Goal: Task Accomplishment & Management: Use online tool/utility

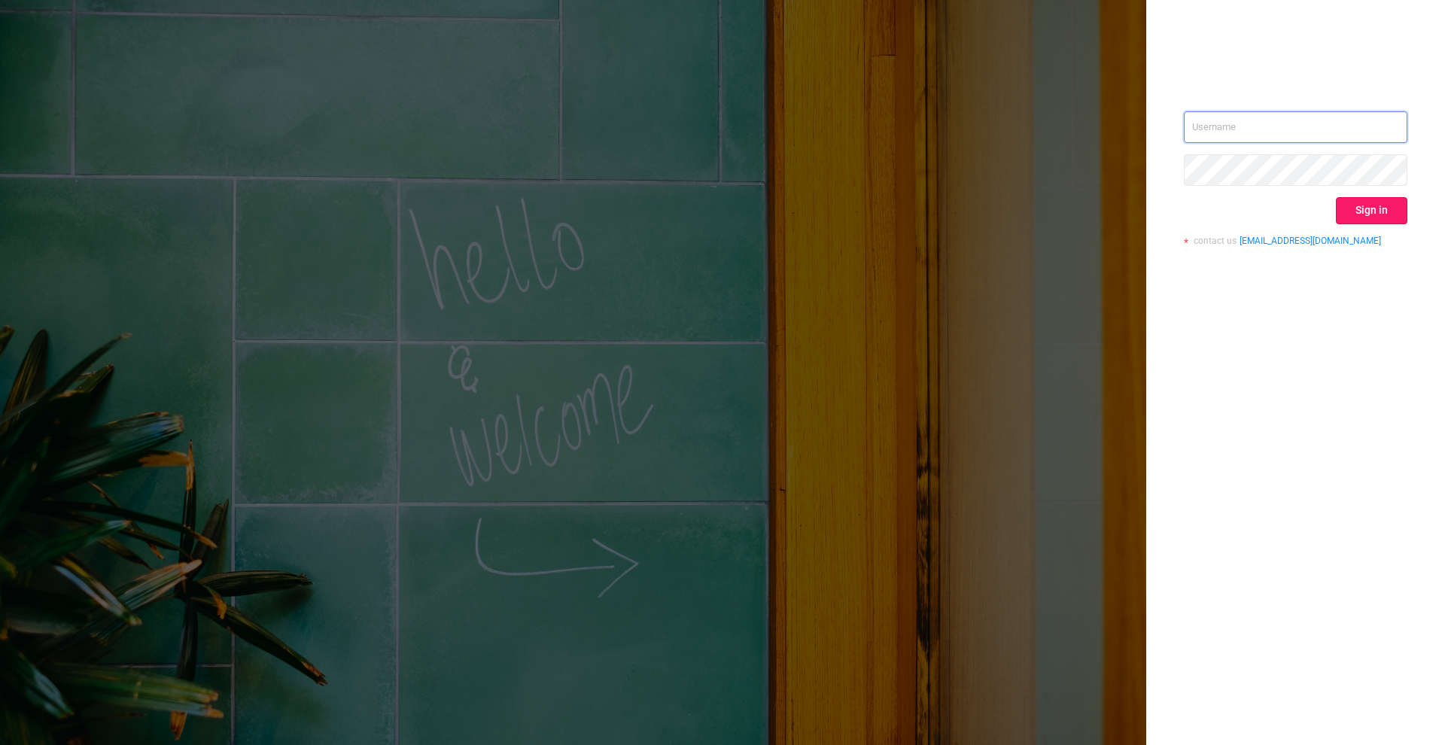
type input "[PERSON_NAME][EMAIL_ADDRESS][DOMAIN_NAME]"
click at [1381, 211] on button "Sign in" at bounding box center [1371, 210] width 71 height 27
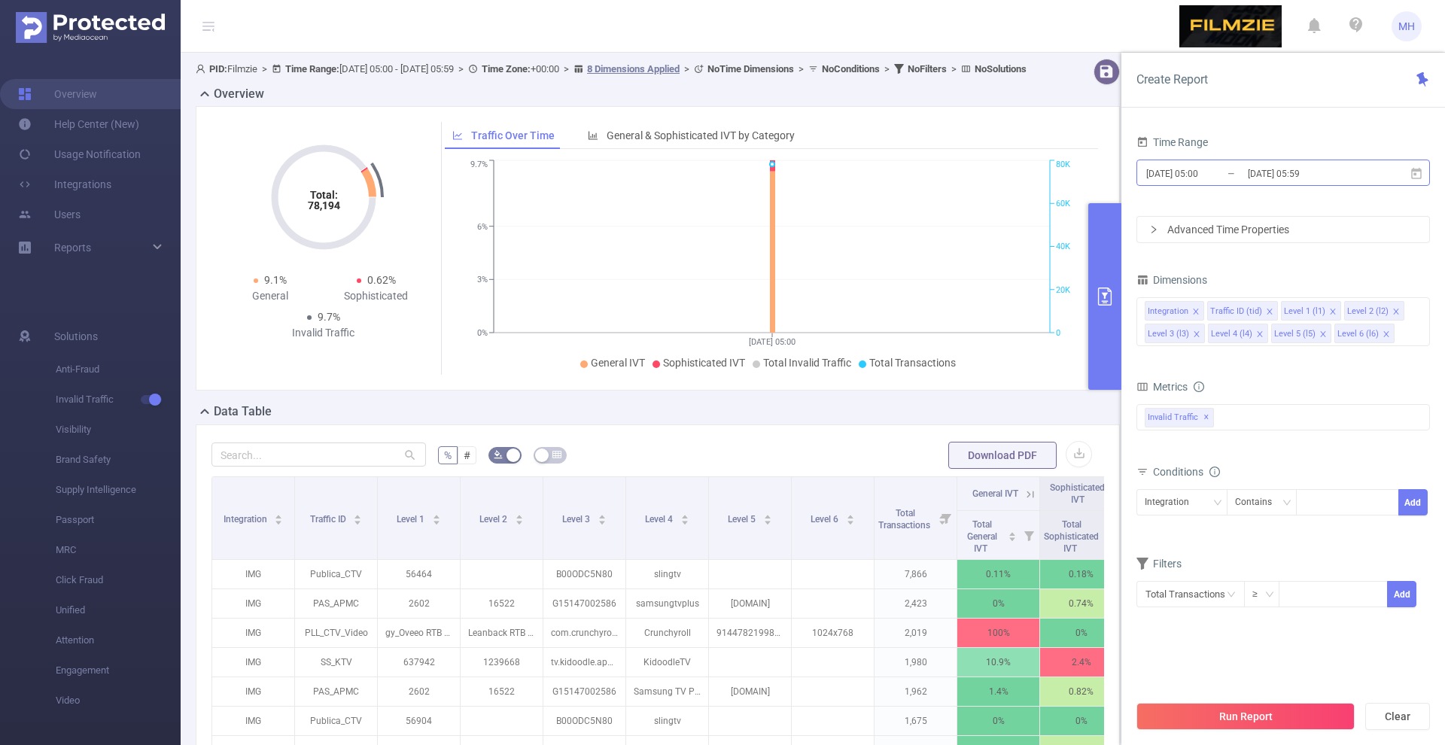
click at [1178, 172] on input "[DATE] 05:00" at bounding box center [1205, 173] width 122 height 20
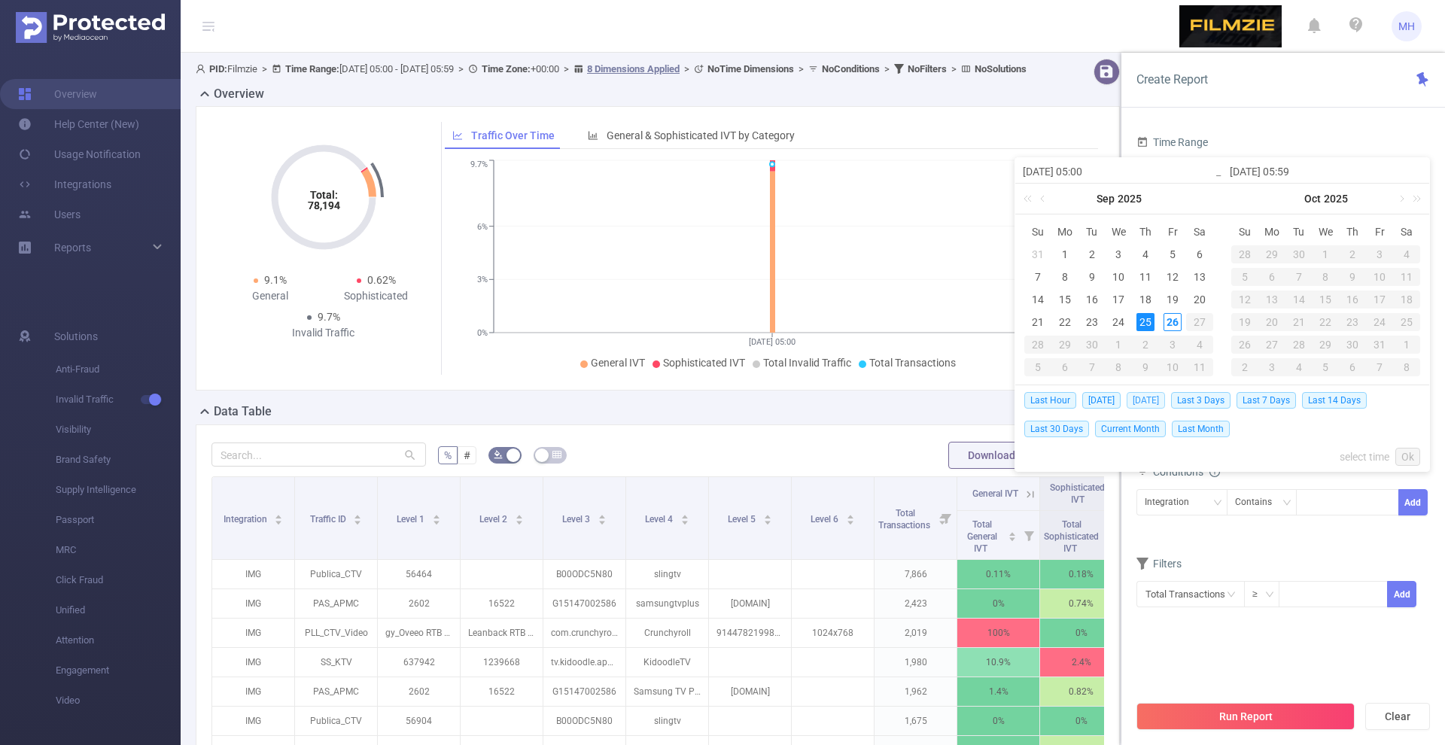
click at [1141, 393] on span "[DATE]" at bounding box center [1145, 400] width 38 height 17
type input "[DATE] 00:00"
type input "[DATE] 23:59"
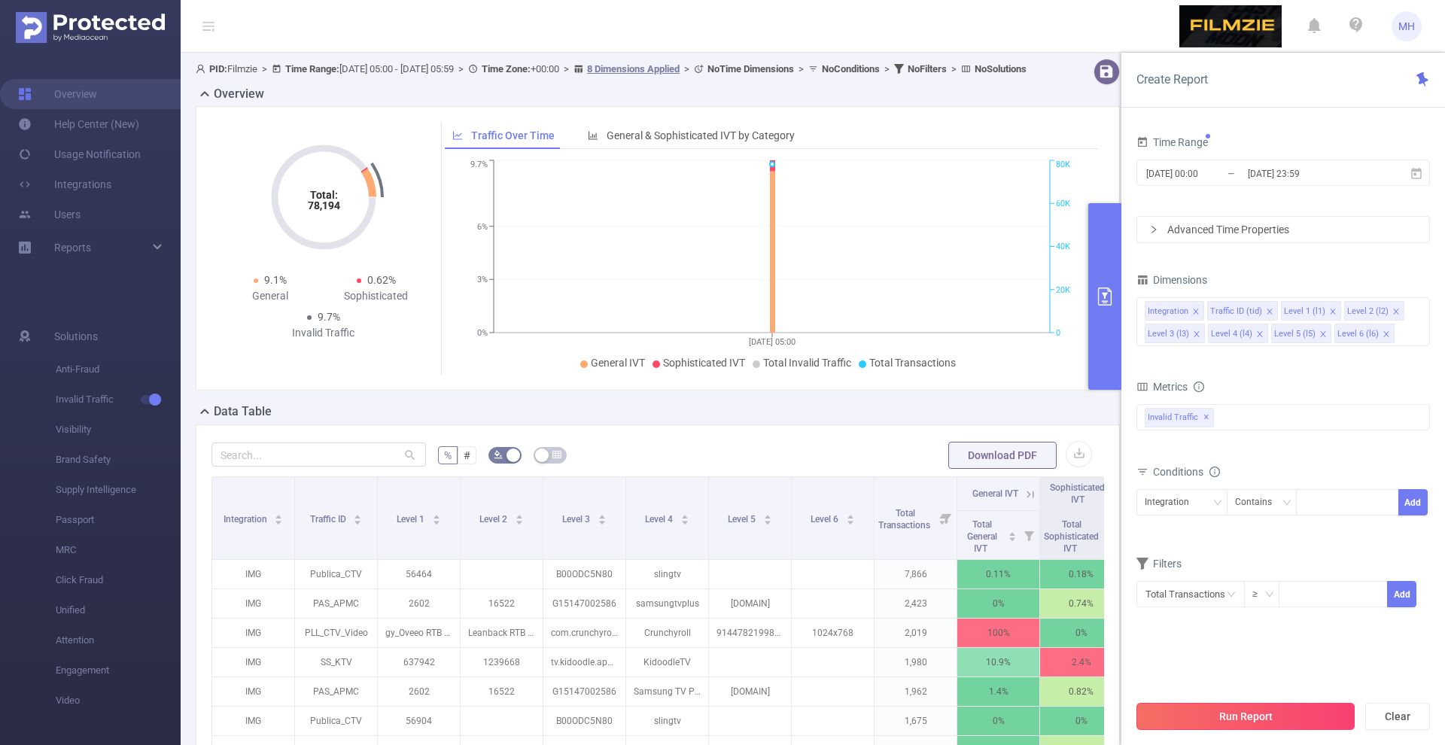
click at [1211, 713] on button "Run Report" at bounding box center [1245, 716] width 218 height 27
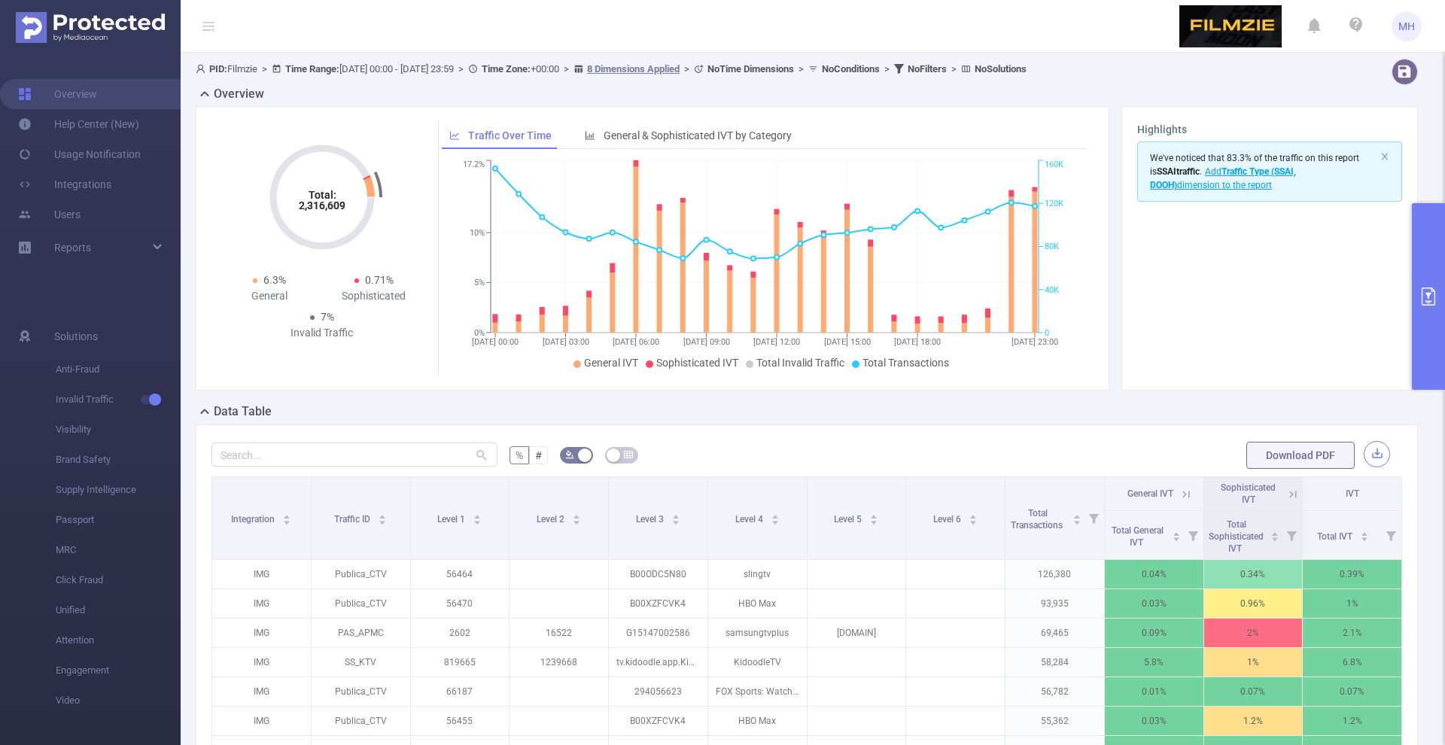
click at [1375, 454] on button "button" at bounding box center [1376, 454] width 26 height 26
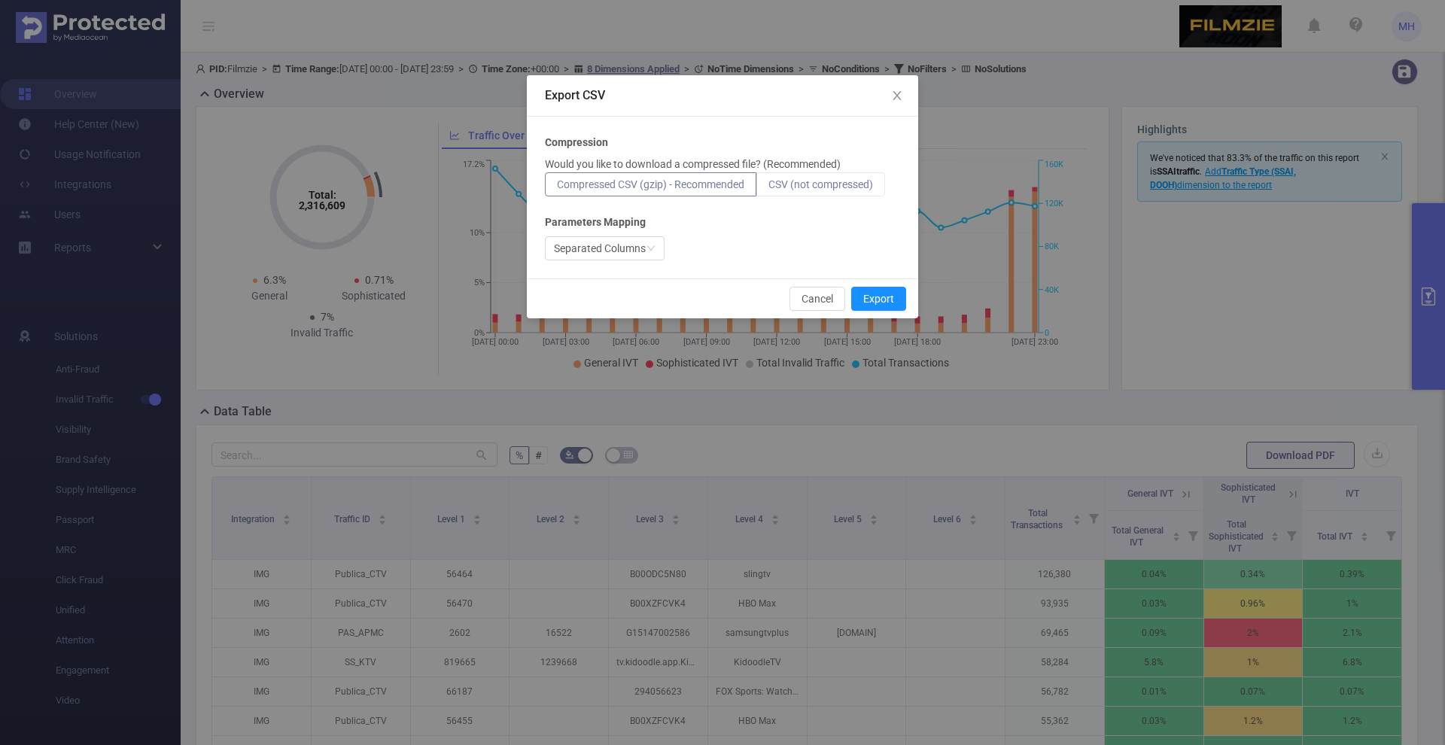
click at [804, 191] on label "CSV (not compressed)" at bounding box center [820, 184] width 129 height 24
click at [768, 188] on input "CSV (not compressed)" at bounding box center [768, 188] width 0 height 0
click at [882, 299] on button "Export" at bounding box center [878, 299] width 55 height 24
